Goal: Task Accomplishment & Management: Manage account settings

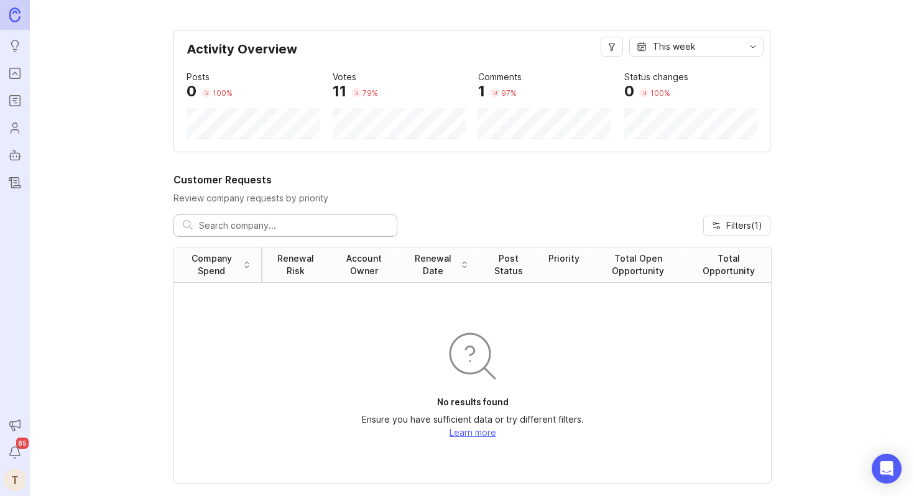
click at [16, 75] on icon "Portal" at bounding box center [15, 73] width 14 height 15
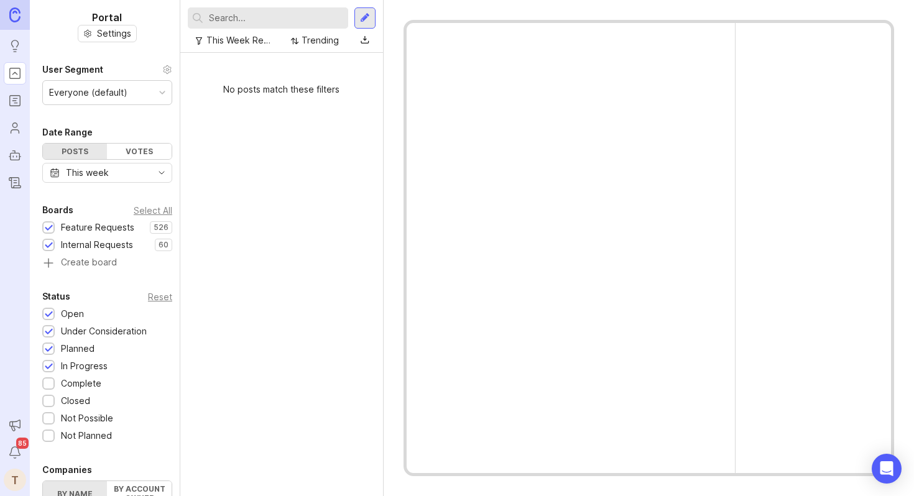
click at [259, 45] on div "This Week Requests Triage" at bounding box center [239, 41] width 67 height 14
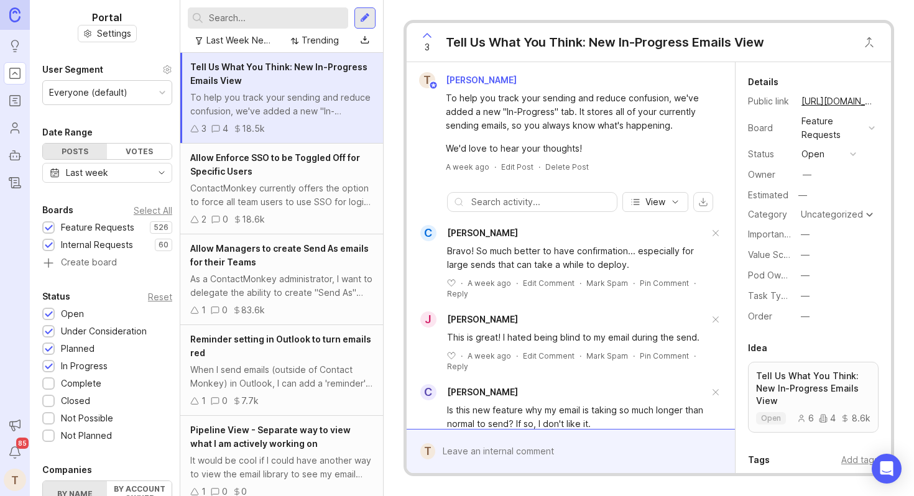
click at [233, 86] on span "Tell Us What You Think: New In-Progress Emails View" at bounding box center [278, 74] width 177 height 24
